Goal: Task Accomplishment & Management: Use online tool/utility

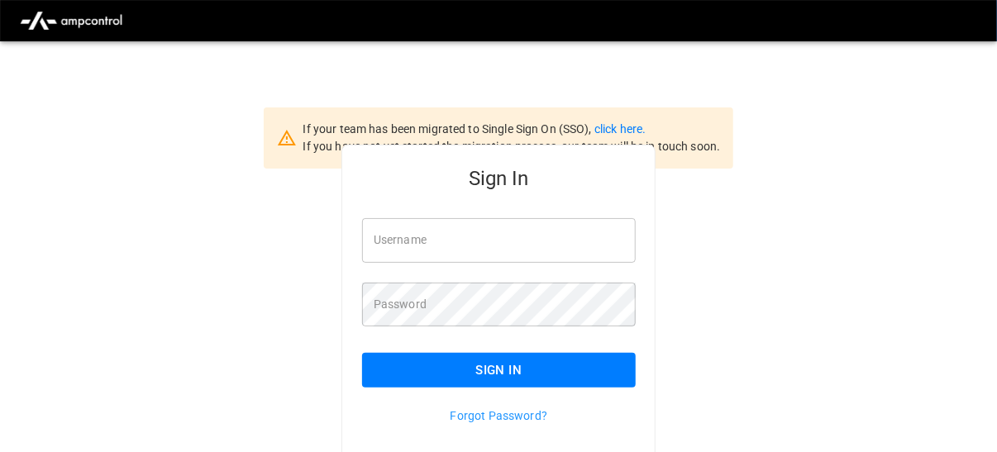
type input "**********"
click at [482, 360] on button "Sign In" at bounding box center [499, 370] width 274 height 35
